Goal: Information Seeking & Learning: Learn about a topic

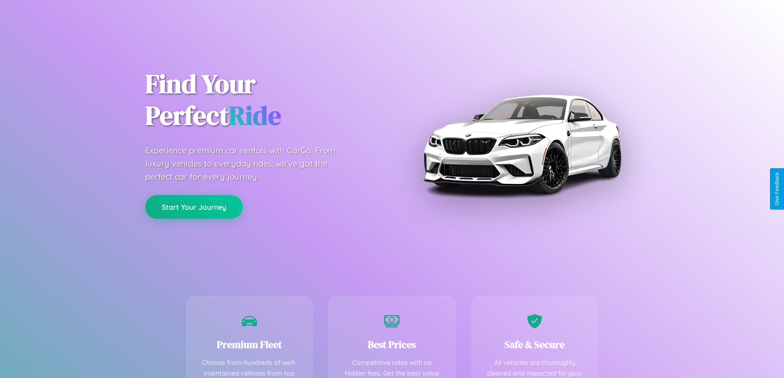
click at [194, 207] on button "Start Your Journey" at bounding box center [194, 207] width 98 height 24
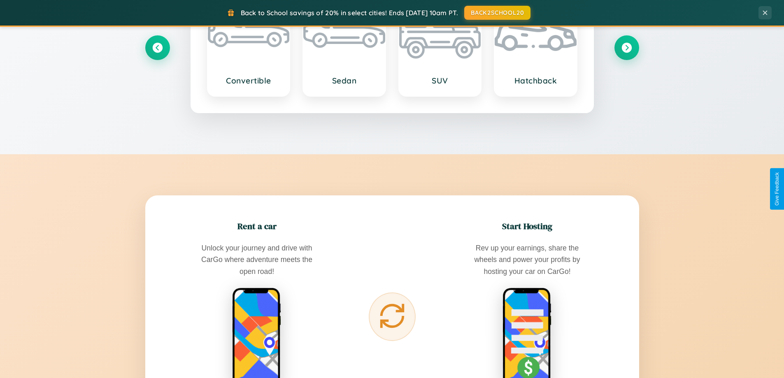
scroll to position [1584, 0]
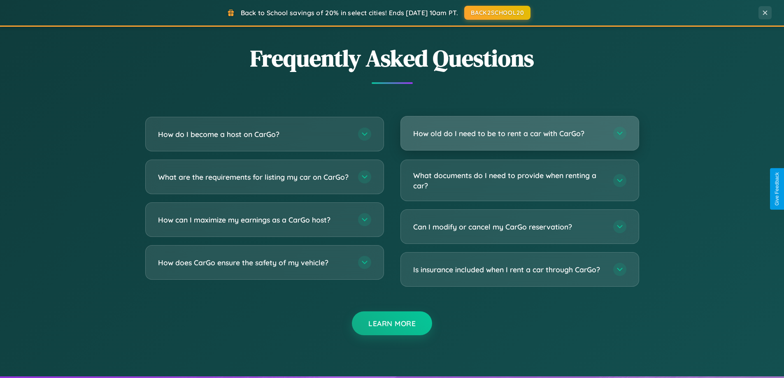
click at [520, 133] on h3 "How old do I need to be to rent a car with CarGo?" at bounding box center [509, 133] width 192 height 10
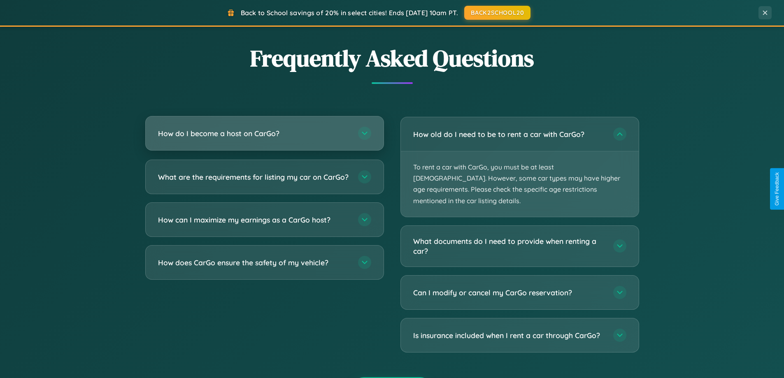
click at [264, 134] on h3 "How do I become a host on CarGo?" at bounding box center [254, 133] width 192 height 10
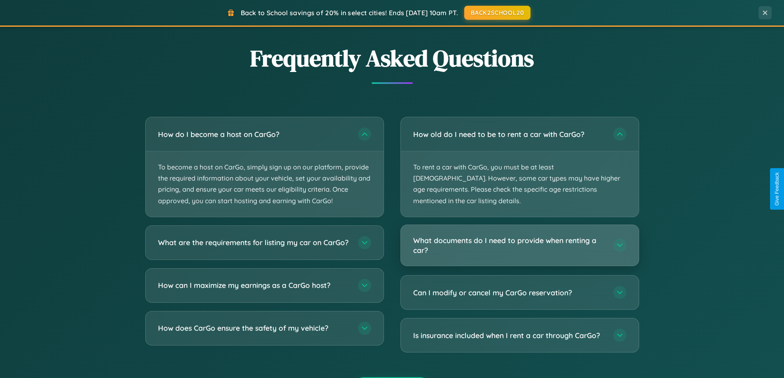
click at [520, 235] on h3 "What documents do I need to provide when renting a car?" at bounding box center [509, 245] width 192 height 20
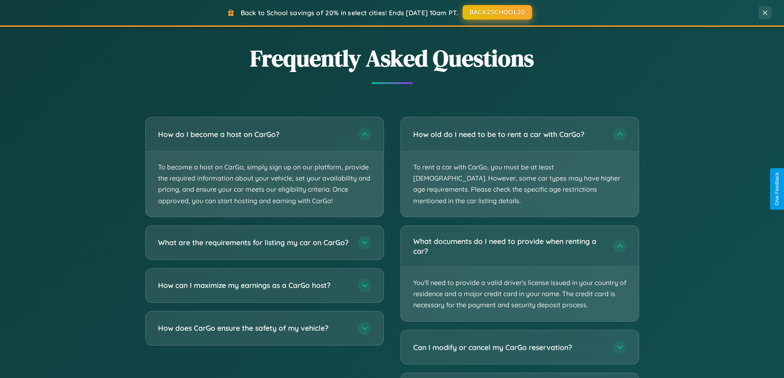
click at [497, 13] on button "BACK2SCHOOL20" at bounding box center [498, 12] width 70 height 15
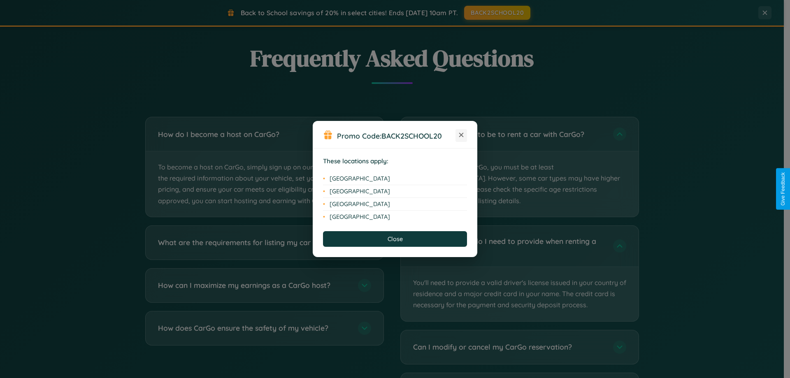
click at [461, 135] on icon at bounding box center [461, 135] width 5 height 5
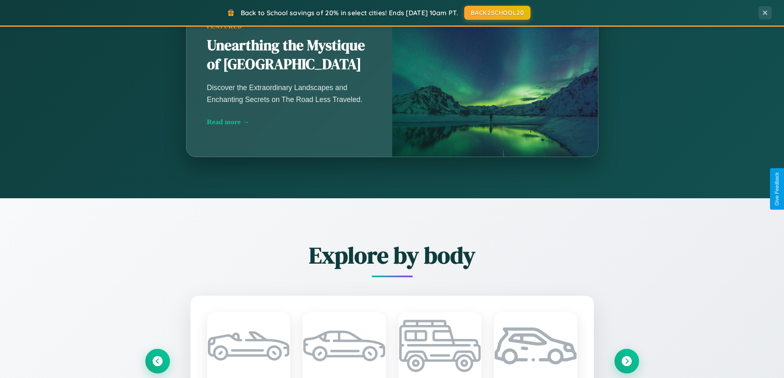
scroll to position [0, 0]
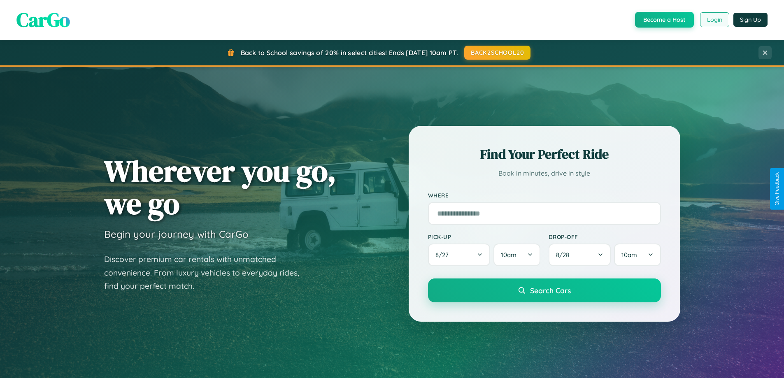
click at [714, 20] on button "Login" at bounding box center [714, 19] width 29 height 15
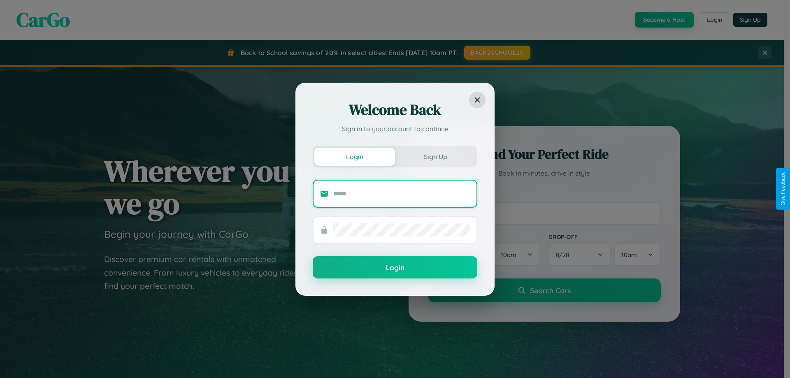
click at [402, 193] on input "text" at bounding box center [401, 193] width 137 height 13
type input "**********"
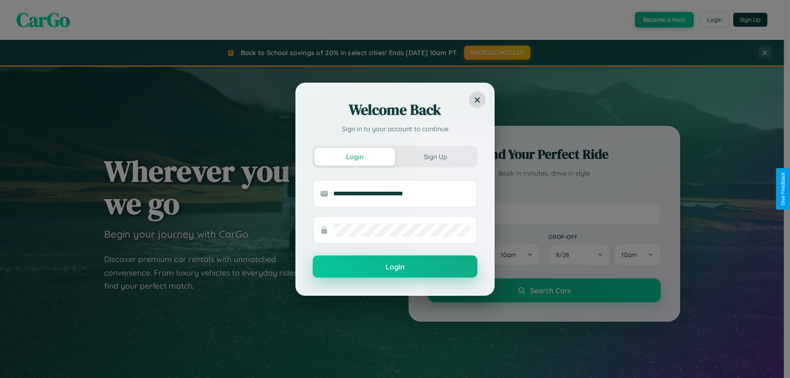
click at [395, 267] on button "Login" at bounding box center [395, 267] width 165 height 22
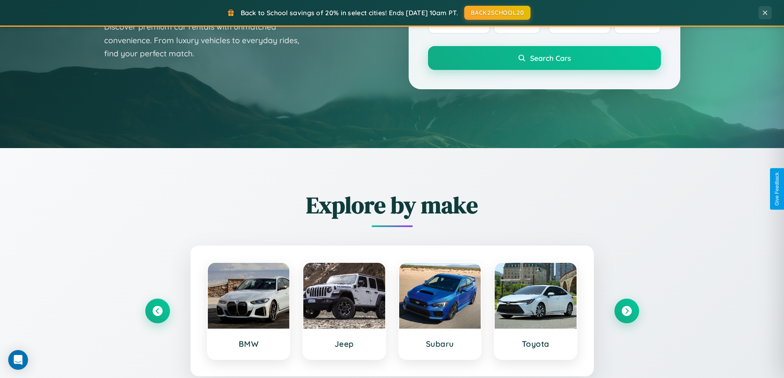
scroll to position [24, 0]
